Goal: Transaction & Acquisition: Purchase product/service

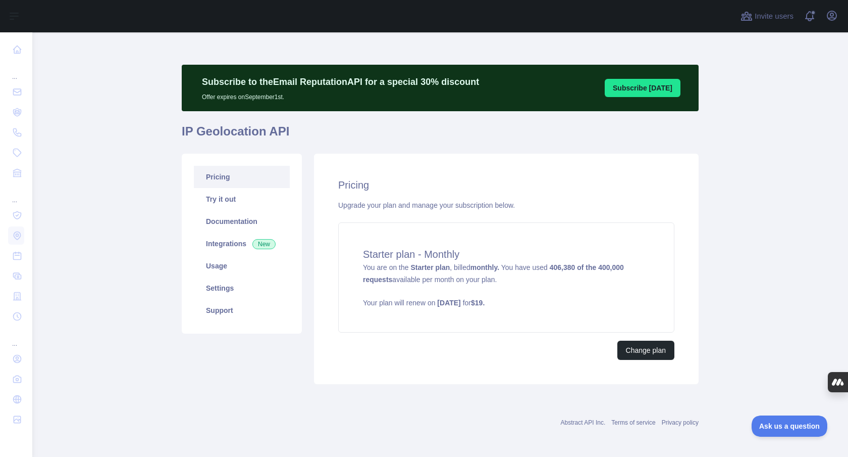
scroll to position [2, 0]
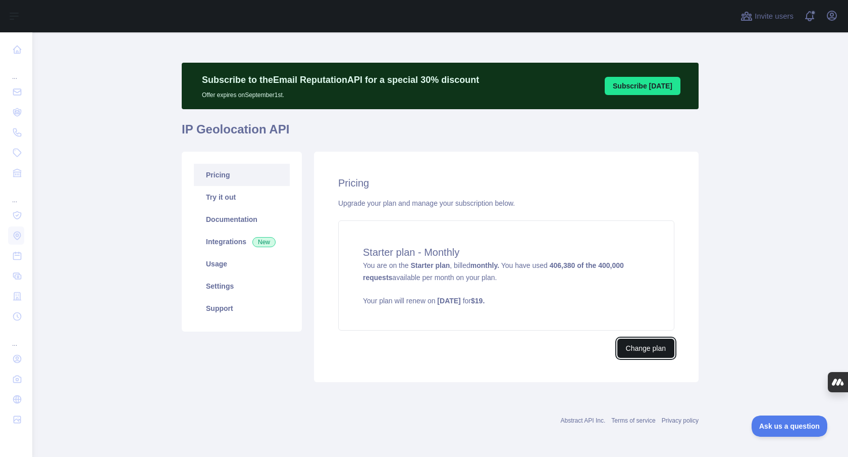
click at [647, 353] on button "Change plan" at bounding box center [646, 347] width 57 height 19
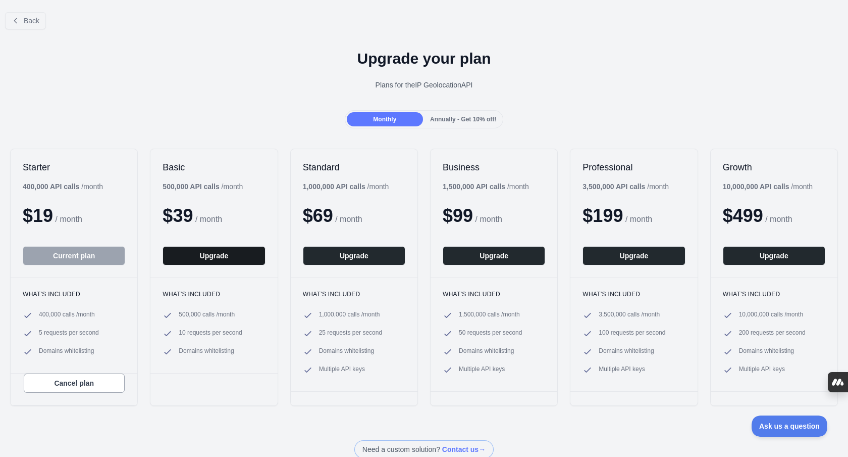
click at [238, 257] on button "Upgrade" at bounding box center [214, 255] width 103 height 19
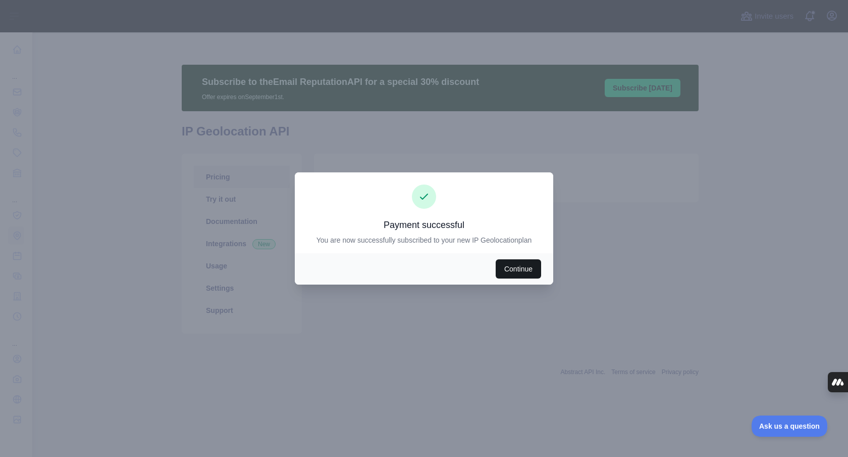
click at [512, 272] on button "Continue" at bounding box center [518, 268] width 45 height 19
